Goal: Use online tool/utility

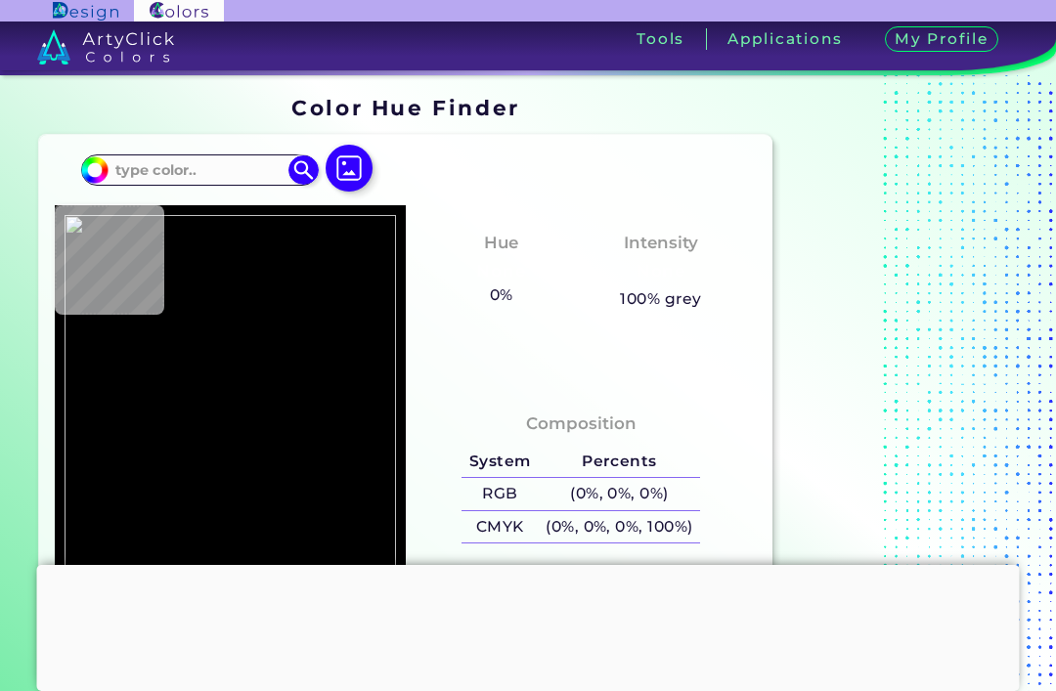
type input "#000000"
type input "#e2e0e1"
type input "#E2E0E1"
type input "#e5e0e5"
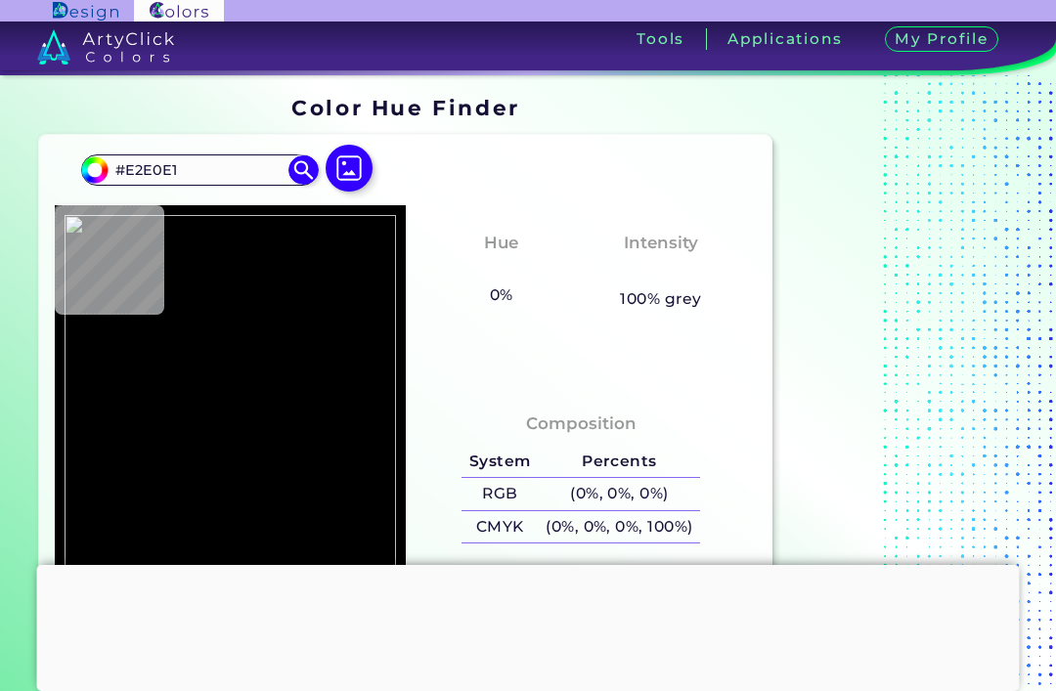
type input "#E5E0E5"
type input "#e3dfe0"
type input "#E3DFE0"
type input "#e2dedf"
type input "#E2DEDF"
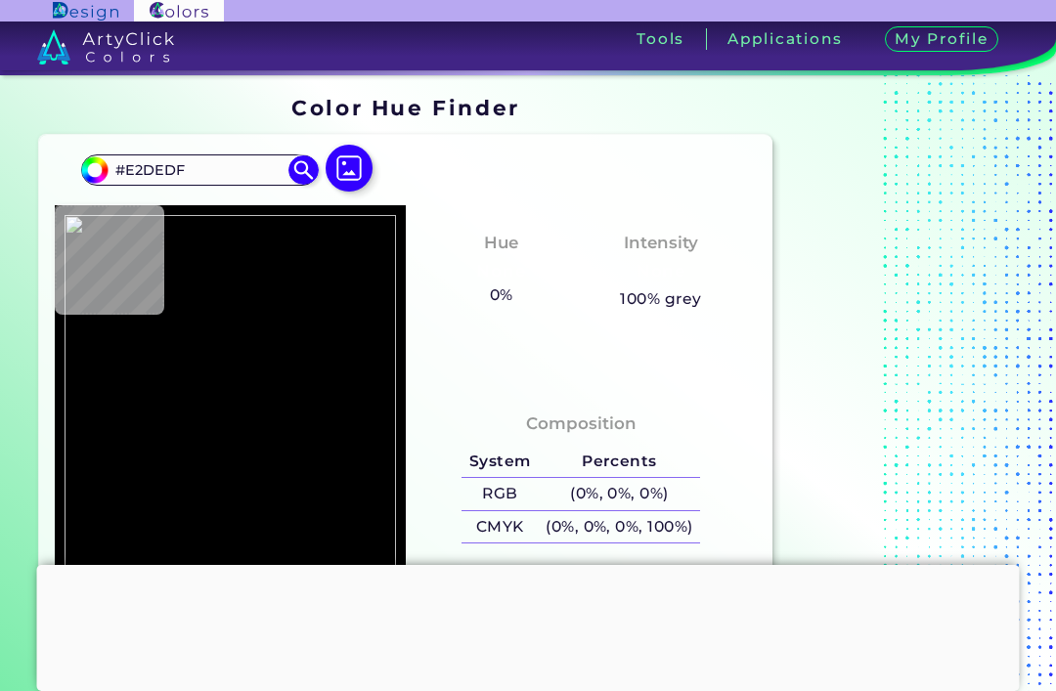
type input "#e6e4e7"
type input "#E6E4E7"
type input "#e5e3e6"
type input "#E5E3E6"
type input "#e6e4e5"
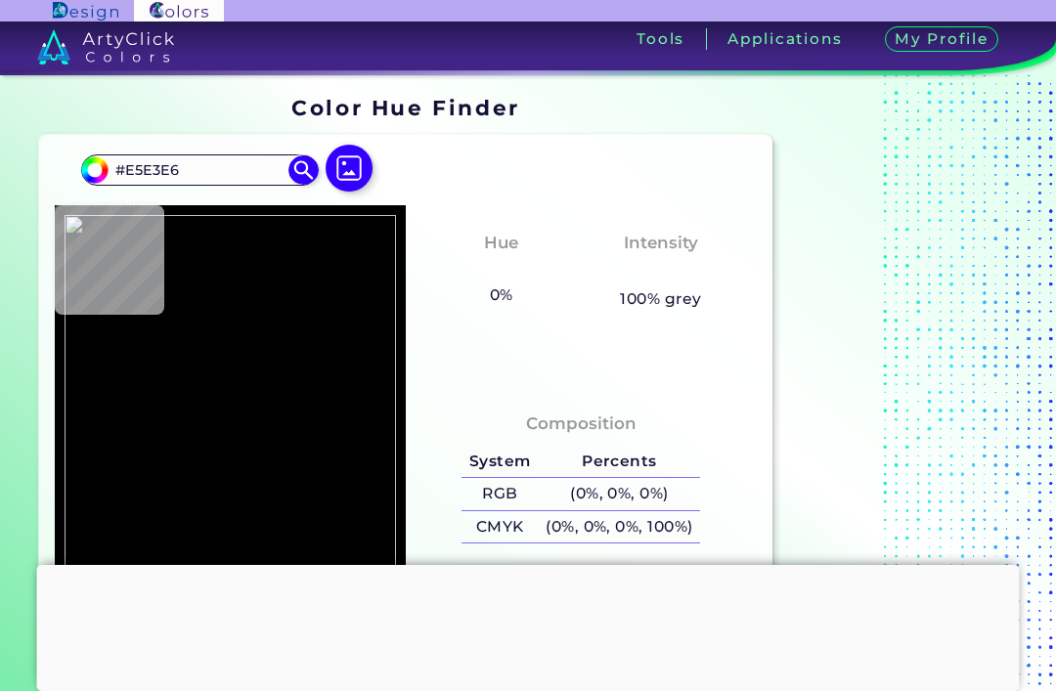
type input "#E6E4E5"
type input "#000000"
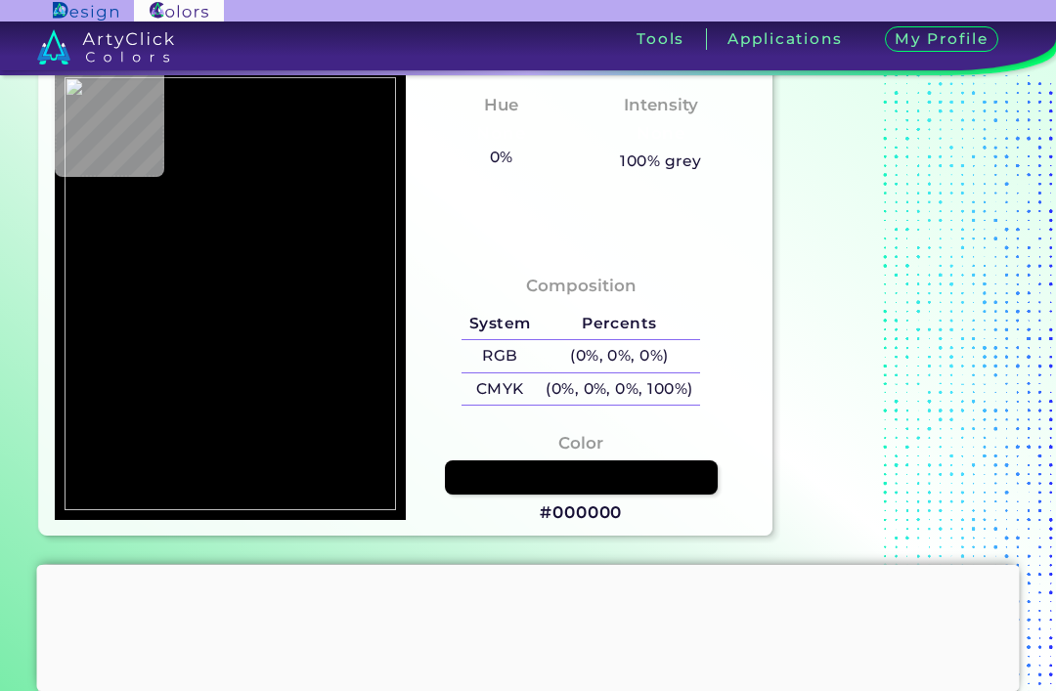
scroll to position [138, 0]
click at [532, 565] on div at bounding box center [528, 565] width 982 height 0
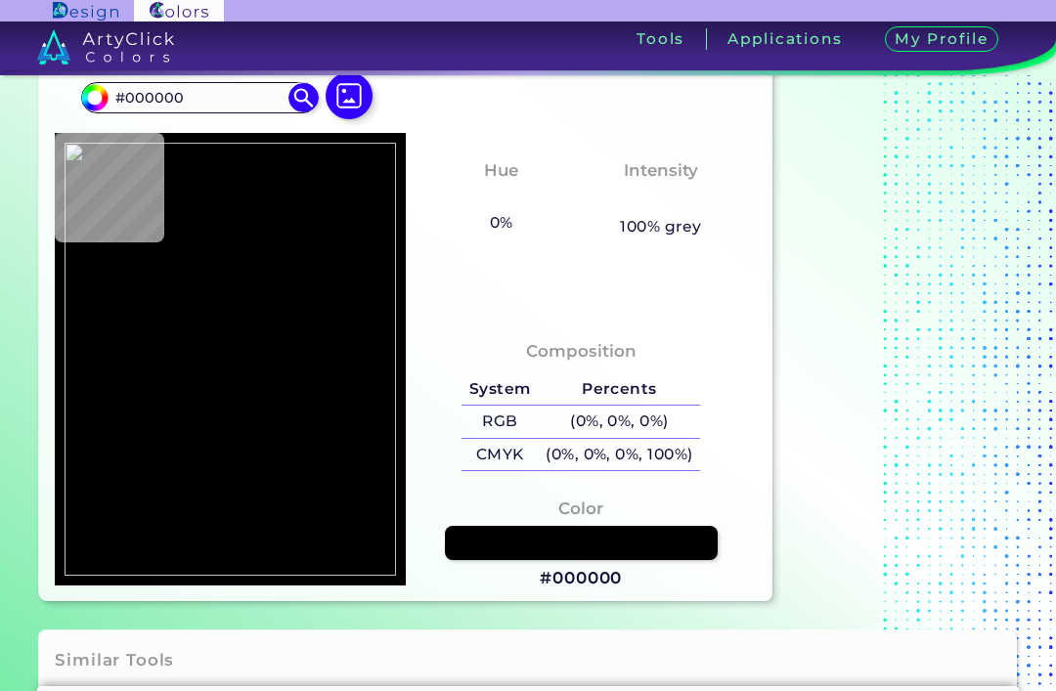
scroll to position [66, 0]
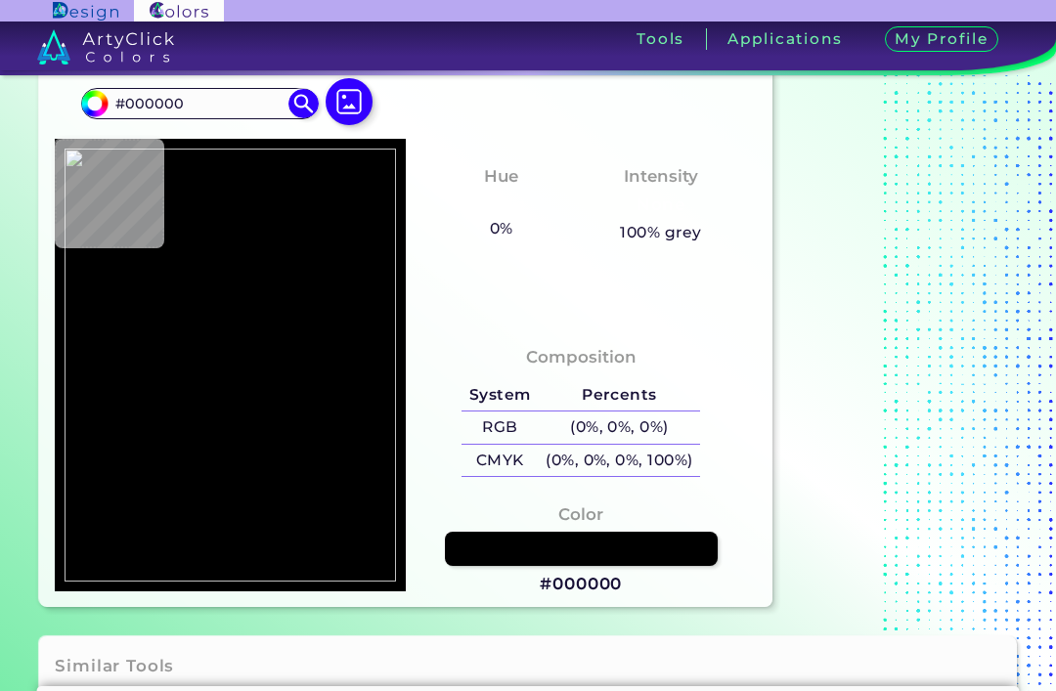
type input "#fe0000"
type input "#FE0000"
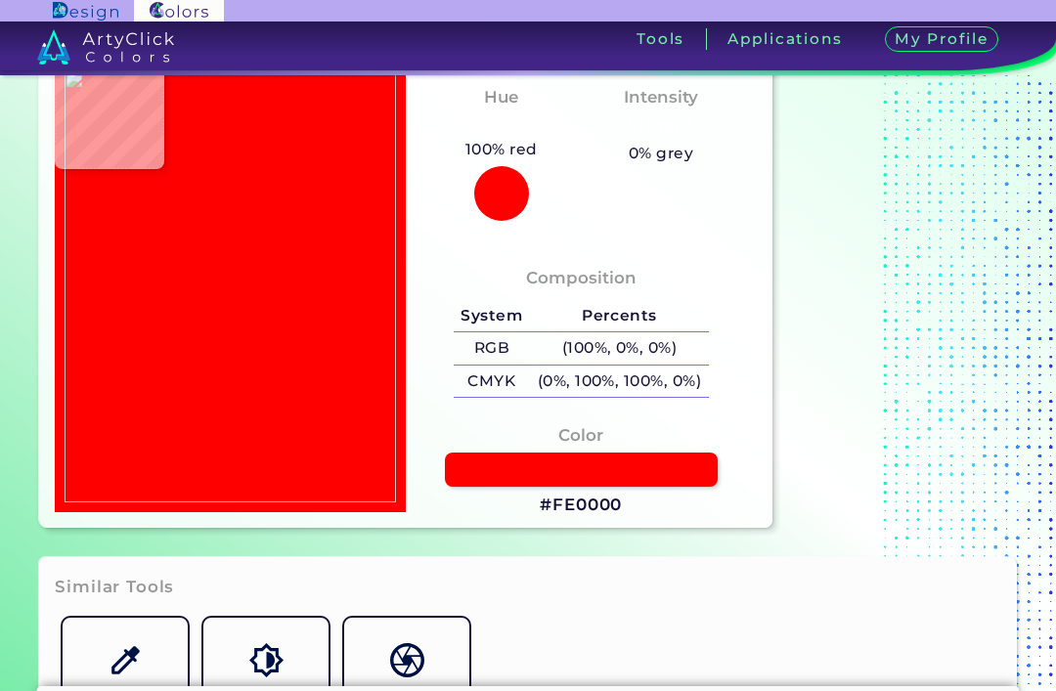
scroll to position [314, 0]
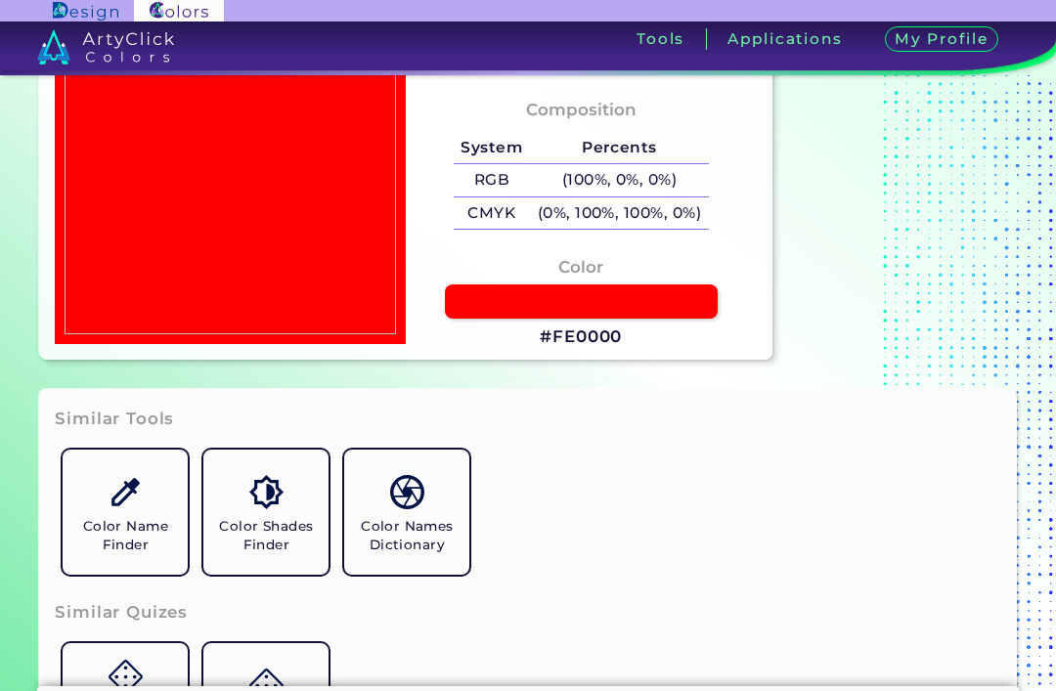
click at [118, 509] on img at bounding box center [125, 492] width 34 height 34
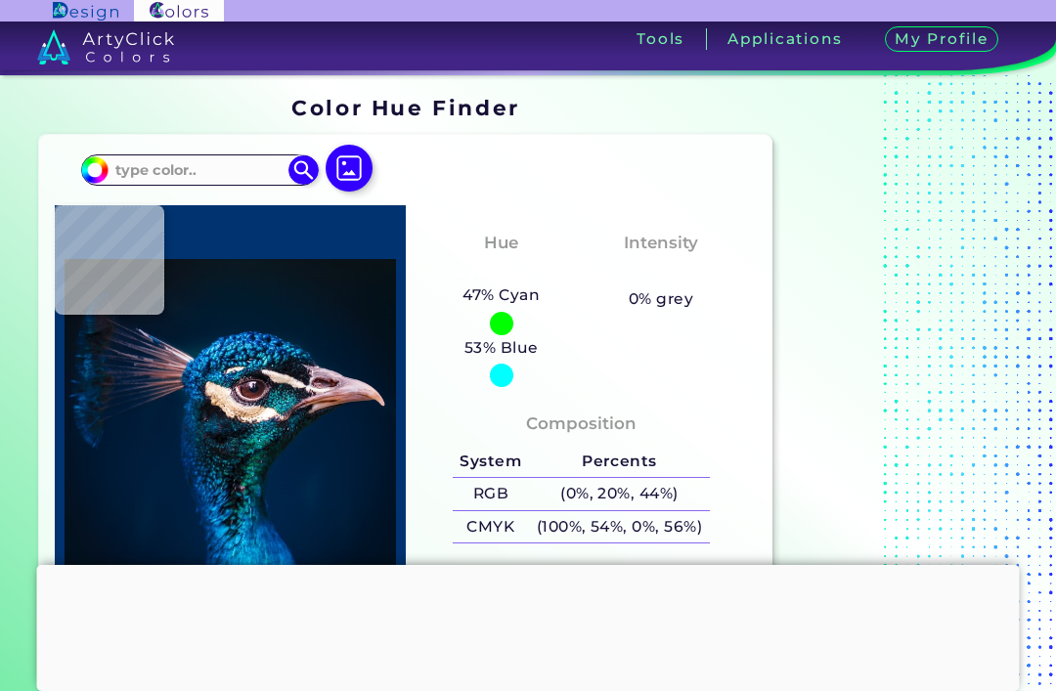
click at [362, 159] on img at bounding box center [348, 168] width 47 height 47
click at [0, 0] on input "file" at bounding box center [0, 0] width 0 height 0
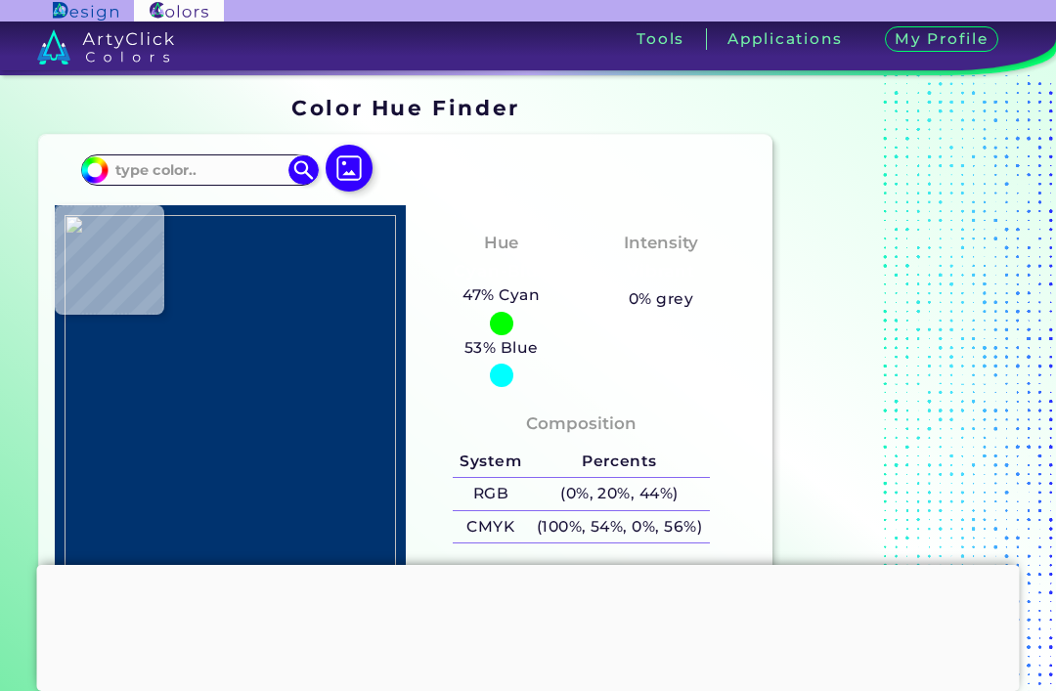
type input "#5d5d5d"
type input "#5D5D5D"
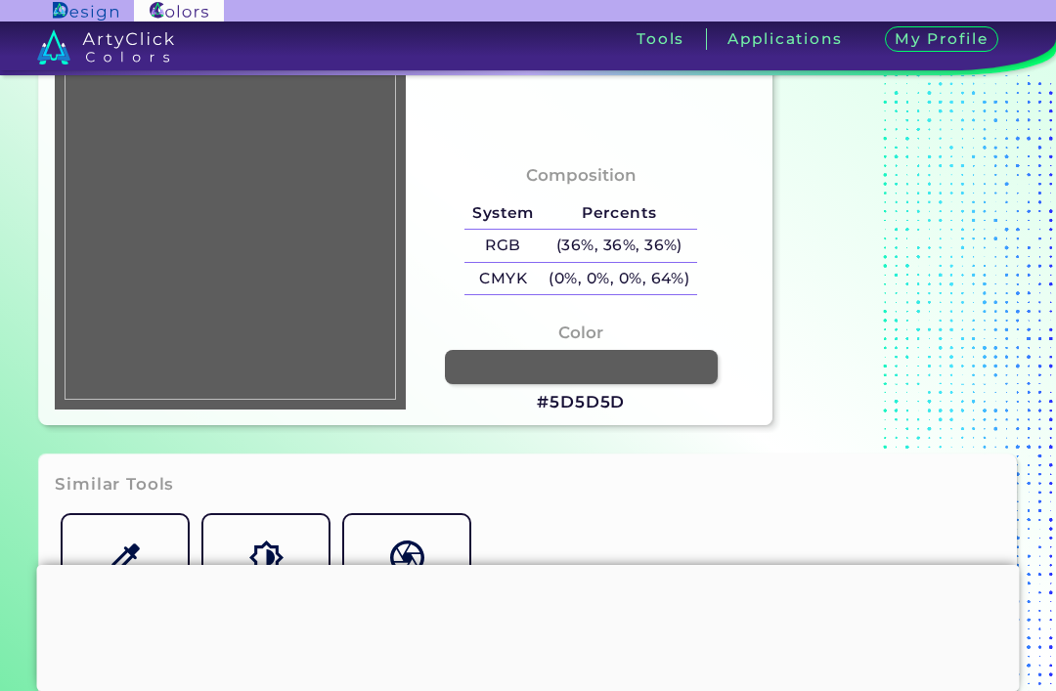
scroll to position [249, 0]
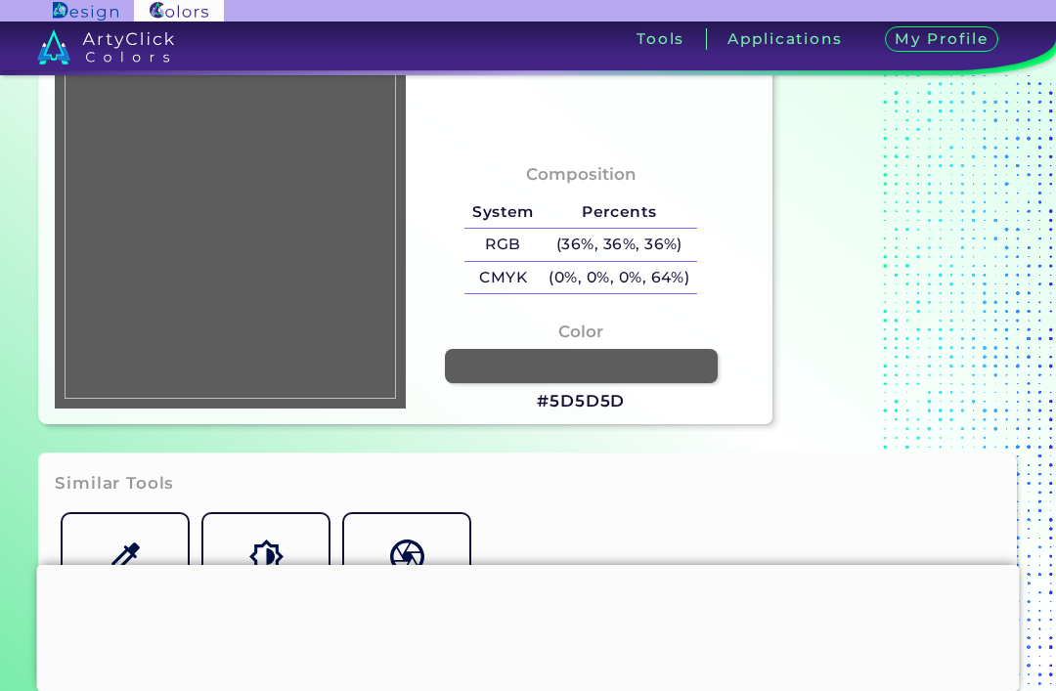
click at [515, 565] on div at bounding box center [528, 565] width 982 height 0
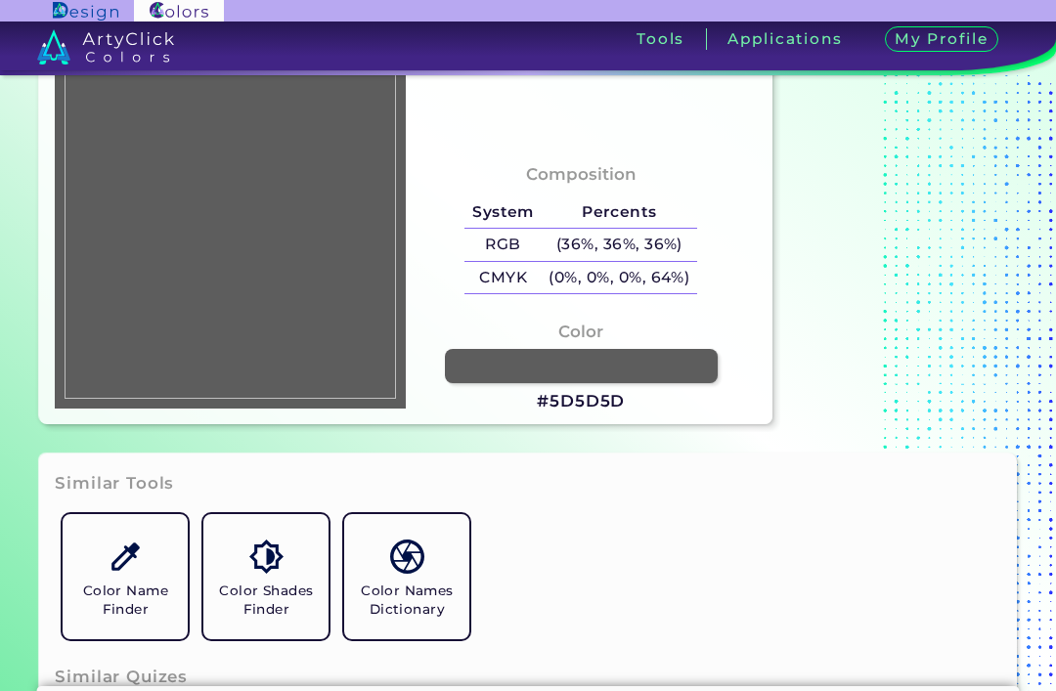
type input "#bcbcbc"
type input "#BCBCBC"
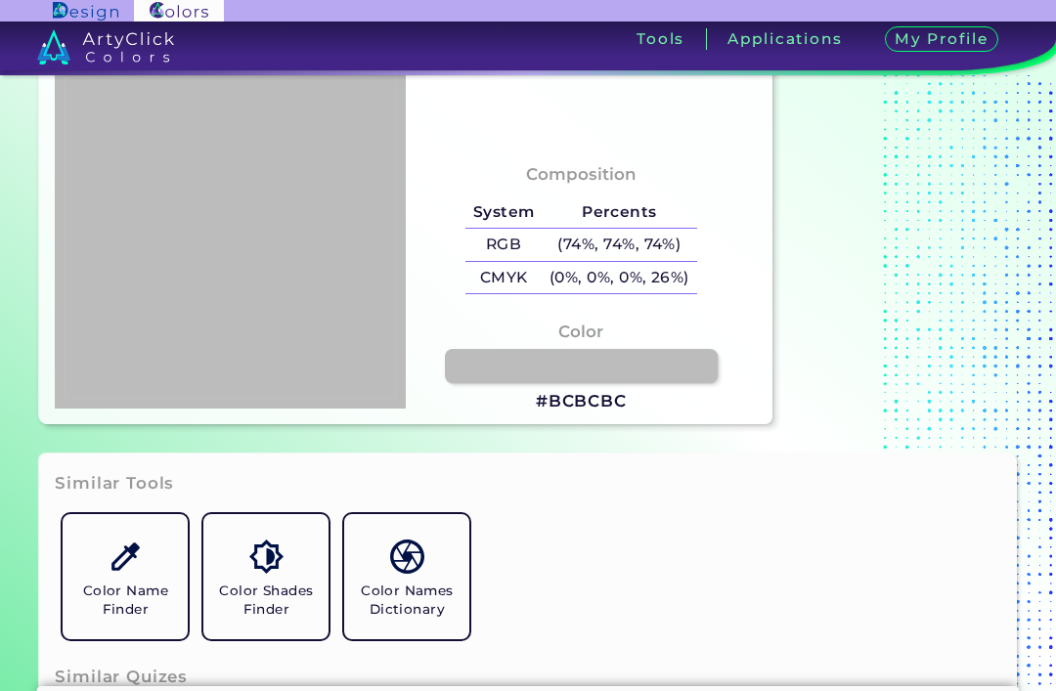
type input "#fe8000"
type input "#FE8000"
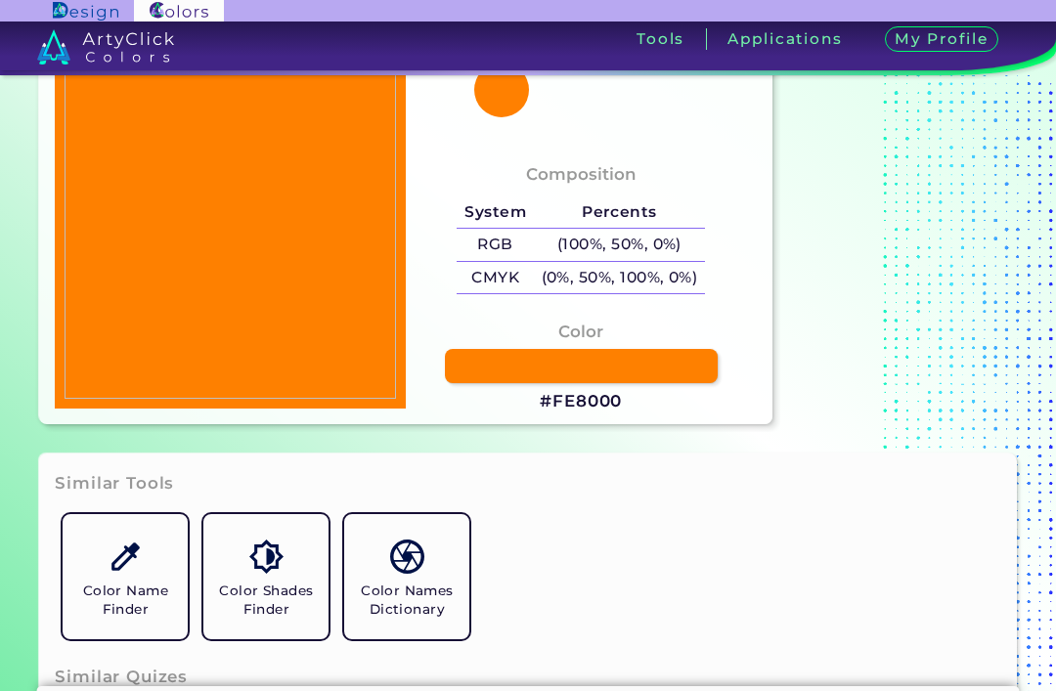
type input "#7f00ff"
type input "#7F00FF"
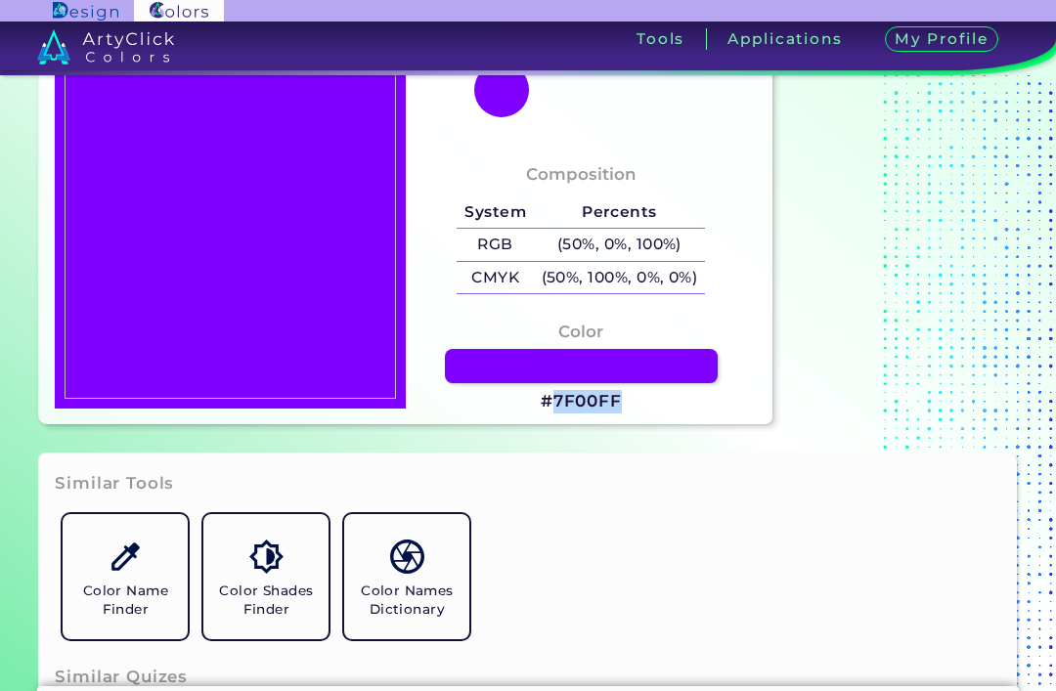
type input "#800000"
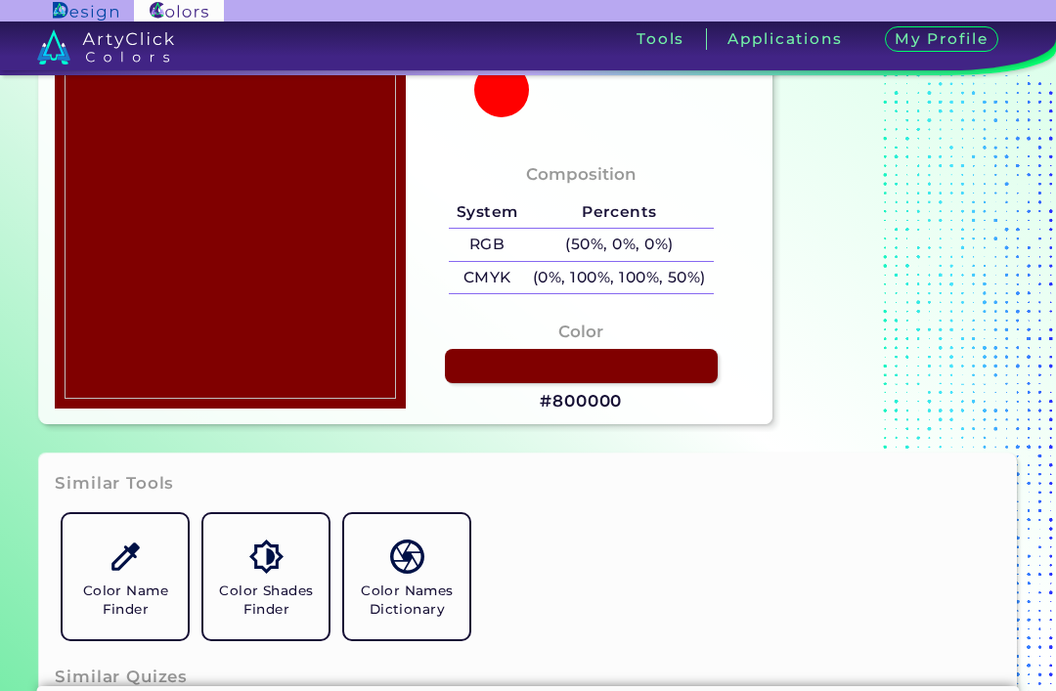
type input "#008001"
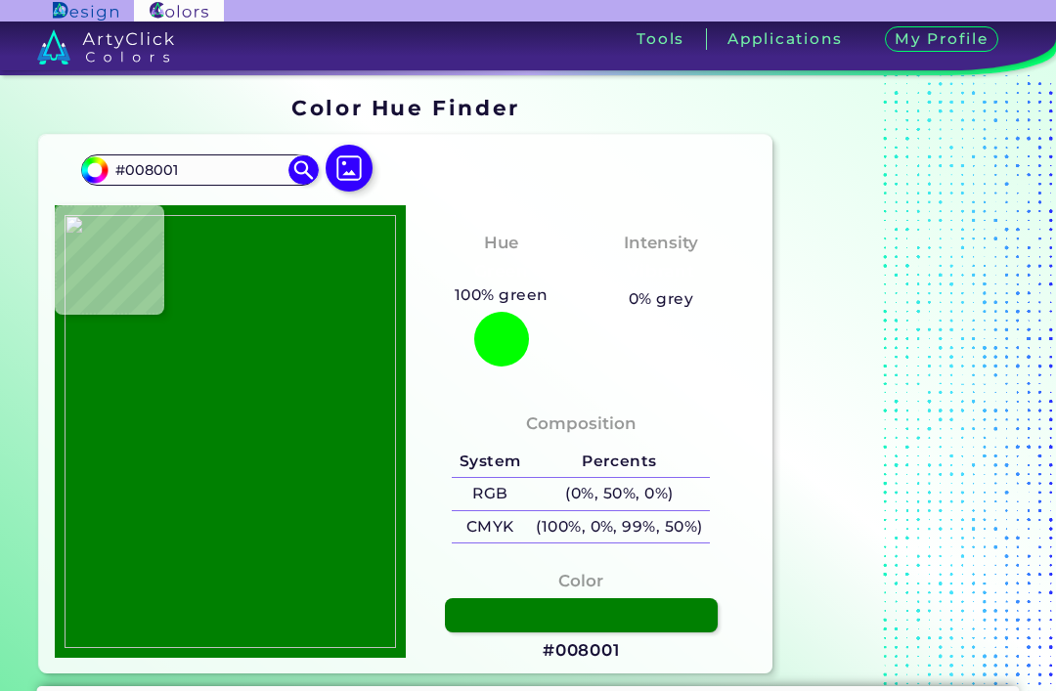
scroll to position [0, 0]
click at [349, 171] on img at bounding box center [348, 168] width 47 height 47
click at [0, 0] on input "file" at bounding box center [0, 0] width 0 height 0
type input "#c3652d"
type input "#C3652D"
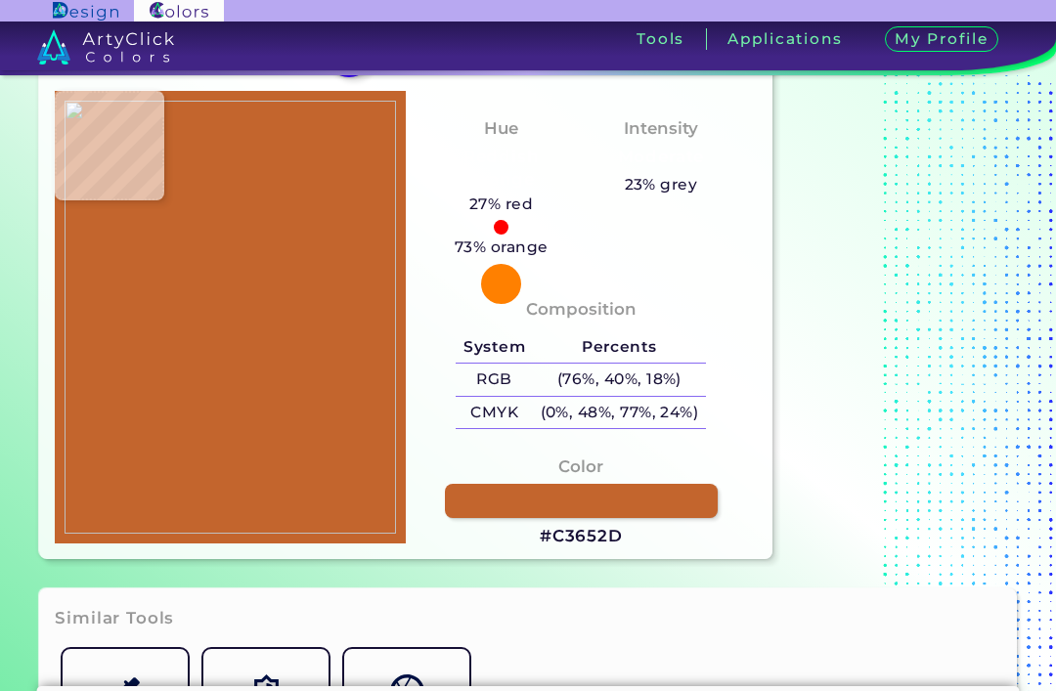
scroll to position [117, 0]
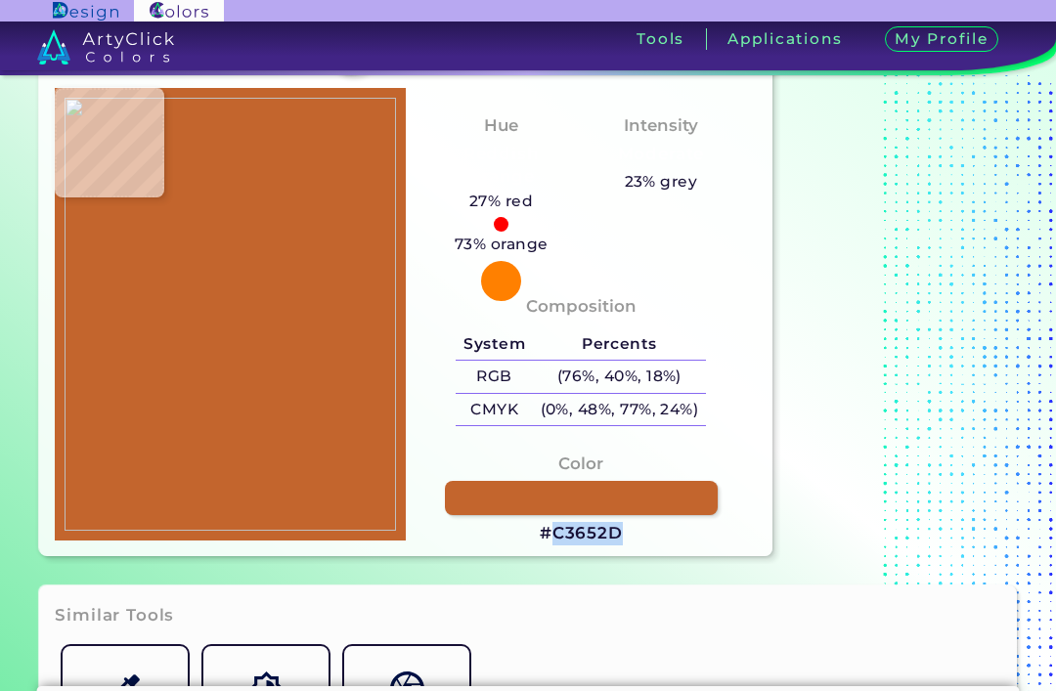
type input "#e9e7e8"
type input "#E9E7E8"
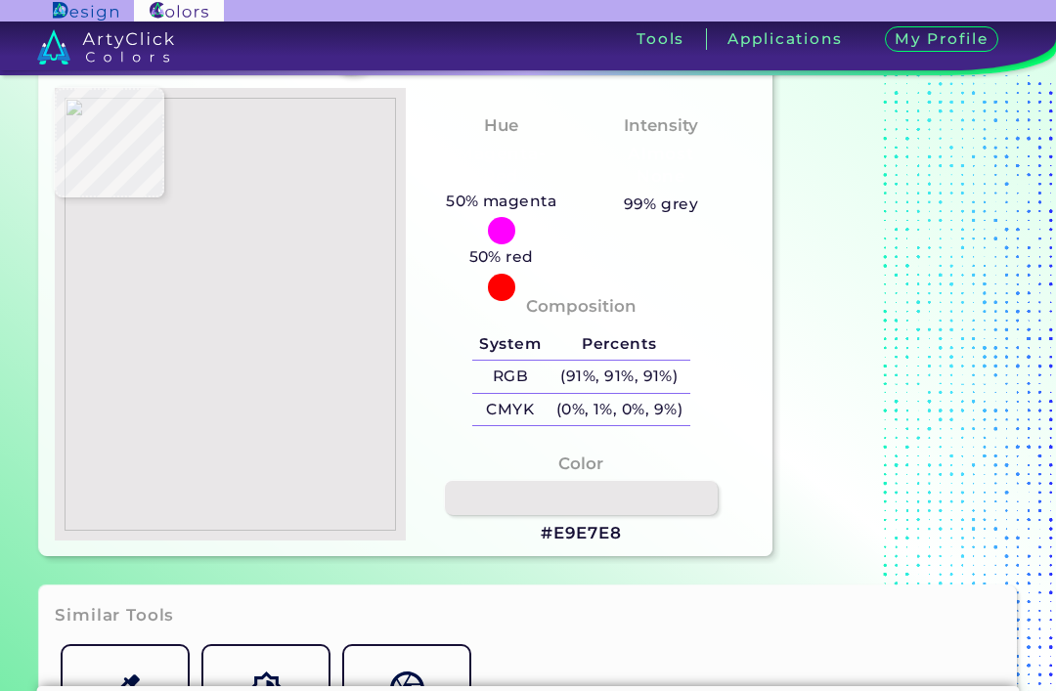
type input "#efedf0"
type input "#EFEDF0"
type input "#f2e1d3"
type input "#F2E1D3"
type input "#ffbf7f"
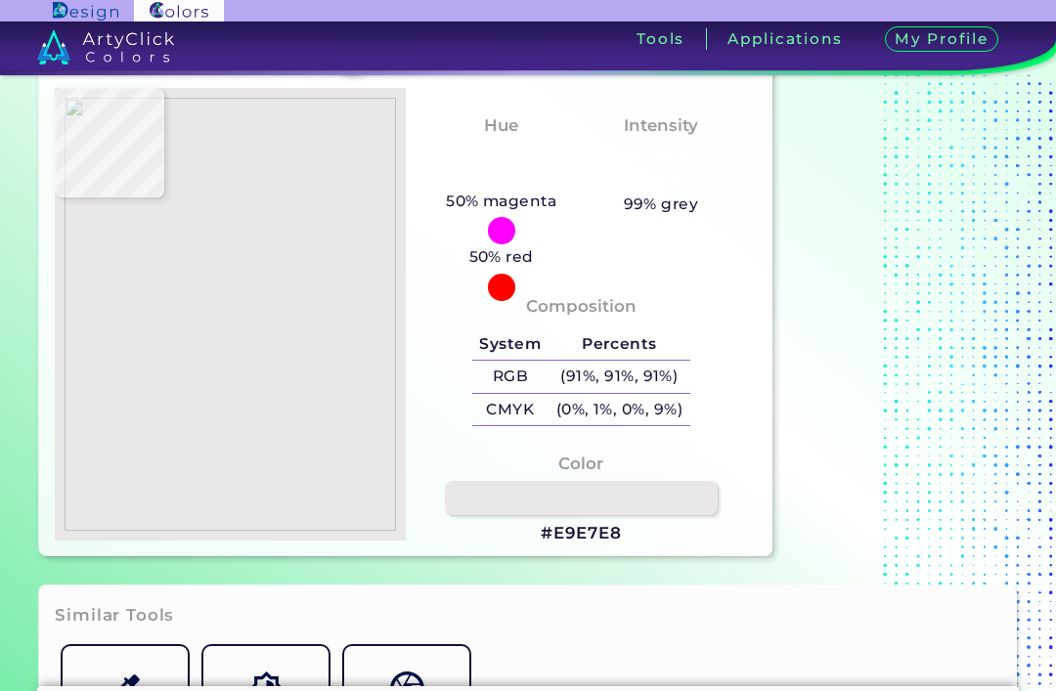
type input "#FFBF7F"
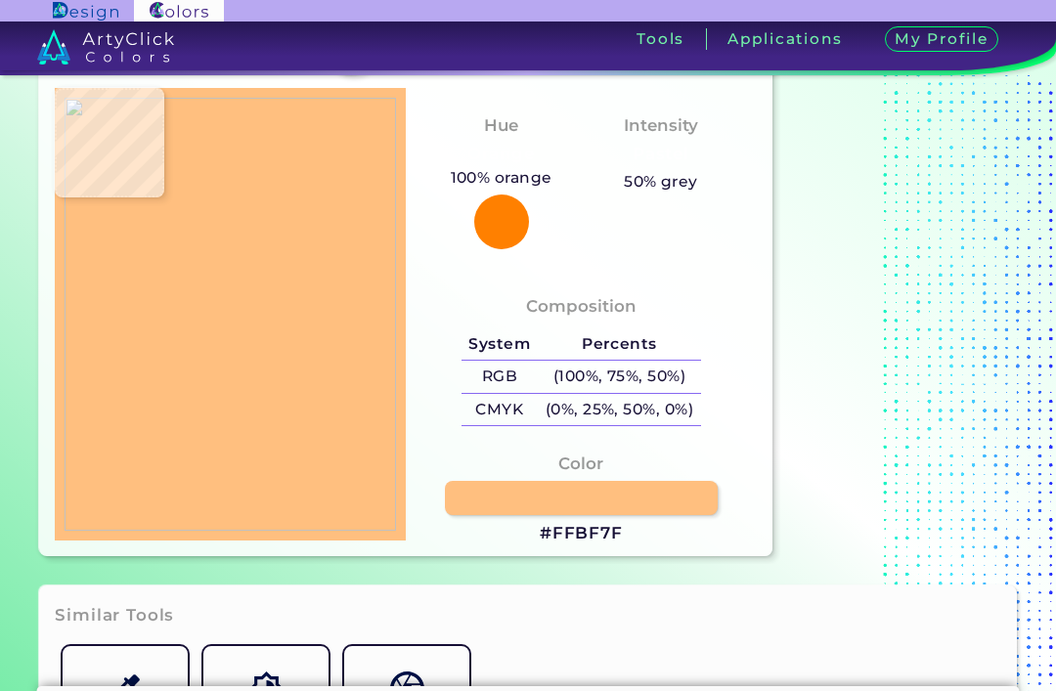
click at [772, 564] on section "#ffbf7f #FFBF7F Acadia ◉ Acid Green ◉ Aero Blue ◉ Alabaster ◉ Albescent White ◉…" at bounding box center [405, 287] width 748 height 554
click at [724, 556] on div "Color #FFBF7F" at bounding box center [581, 499] width 320 height 114
click at [894, 422] on section at bounding box center [902, 268] width 244 height 592
copy h3 "FFBF7F"
